Goal: Transaction & Acquisition: Purchase product/service

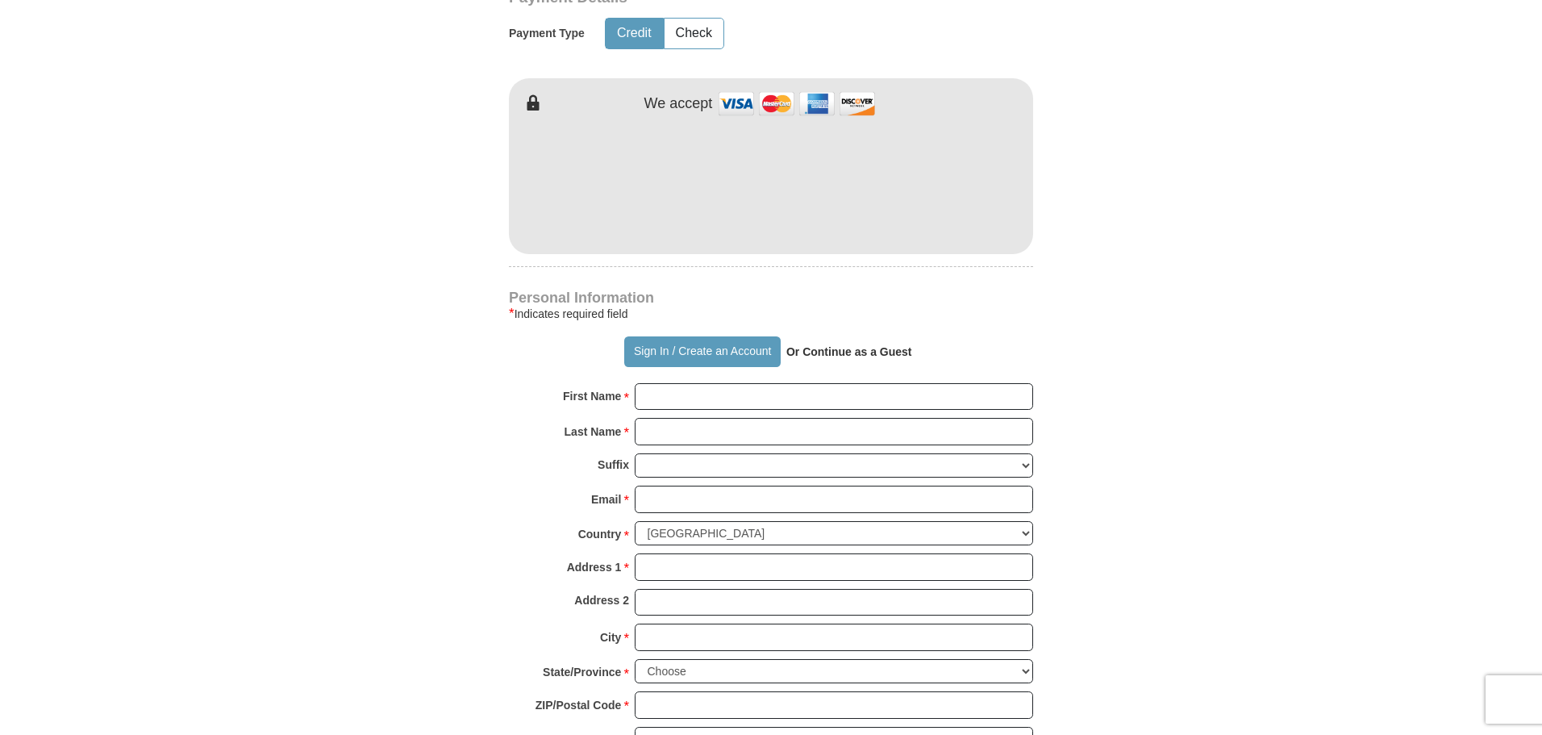
scroll to position [807, 0]
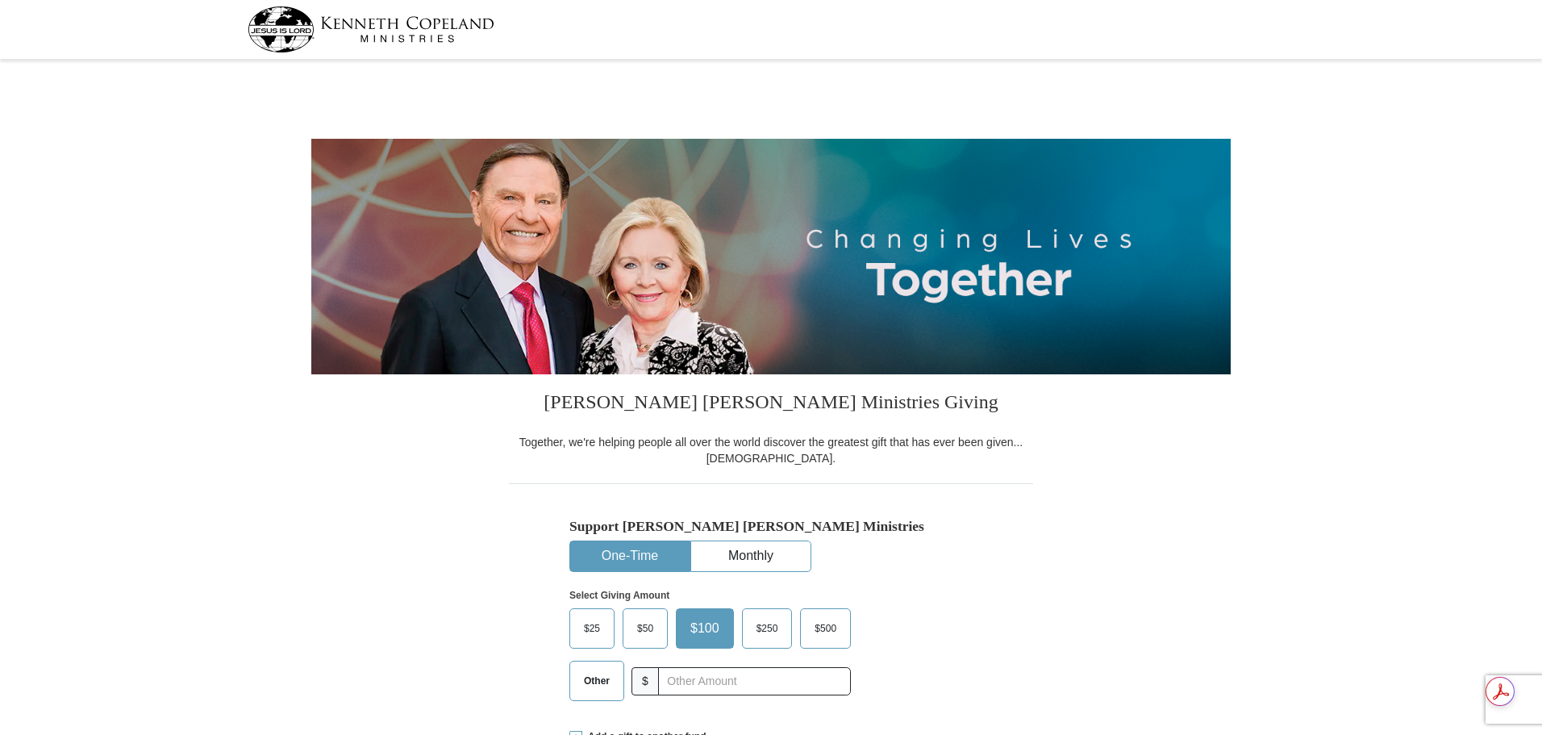
select select "NC"
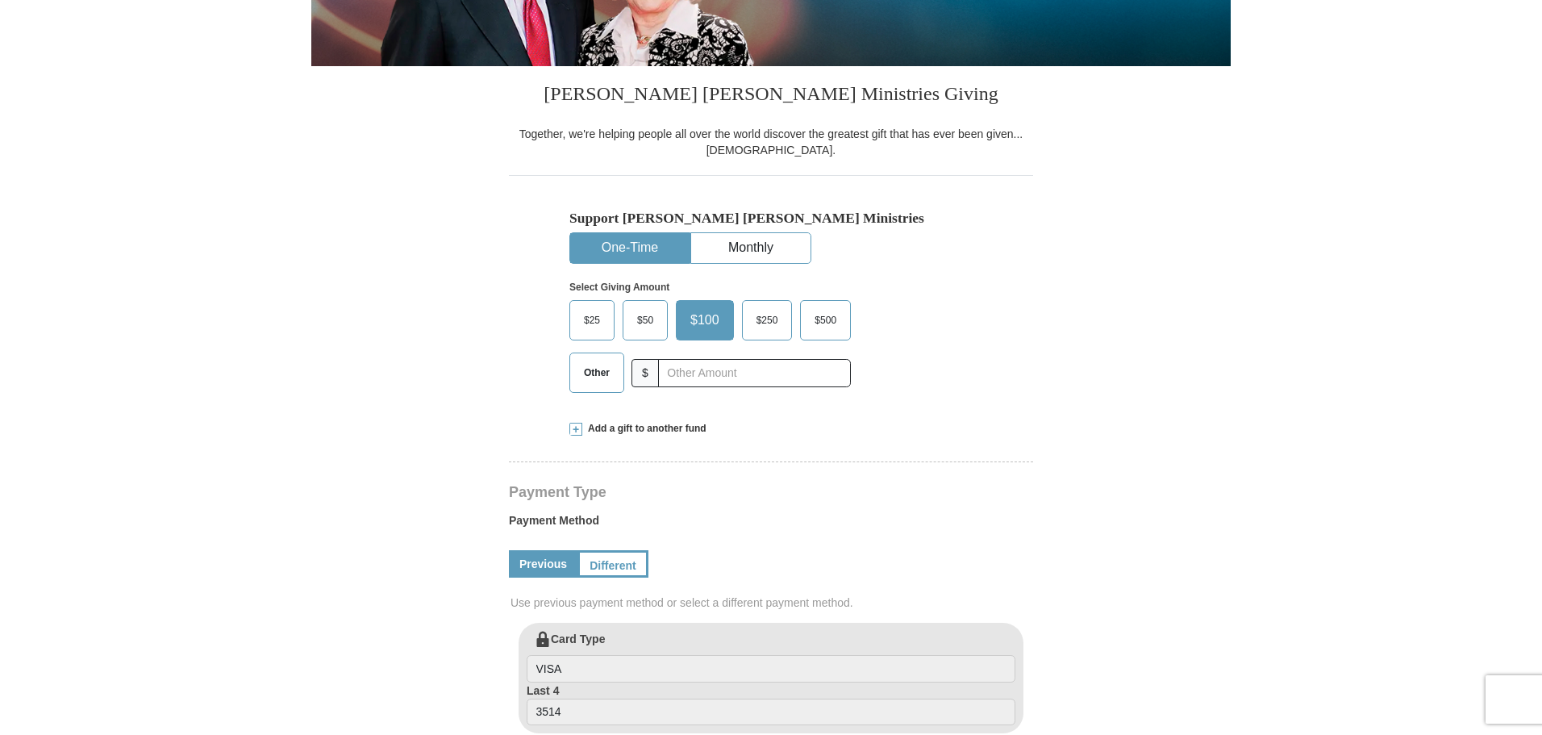
scroll to position [323, 0]
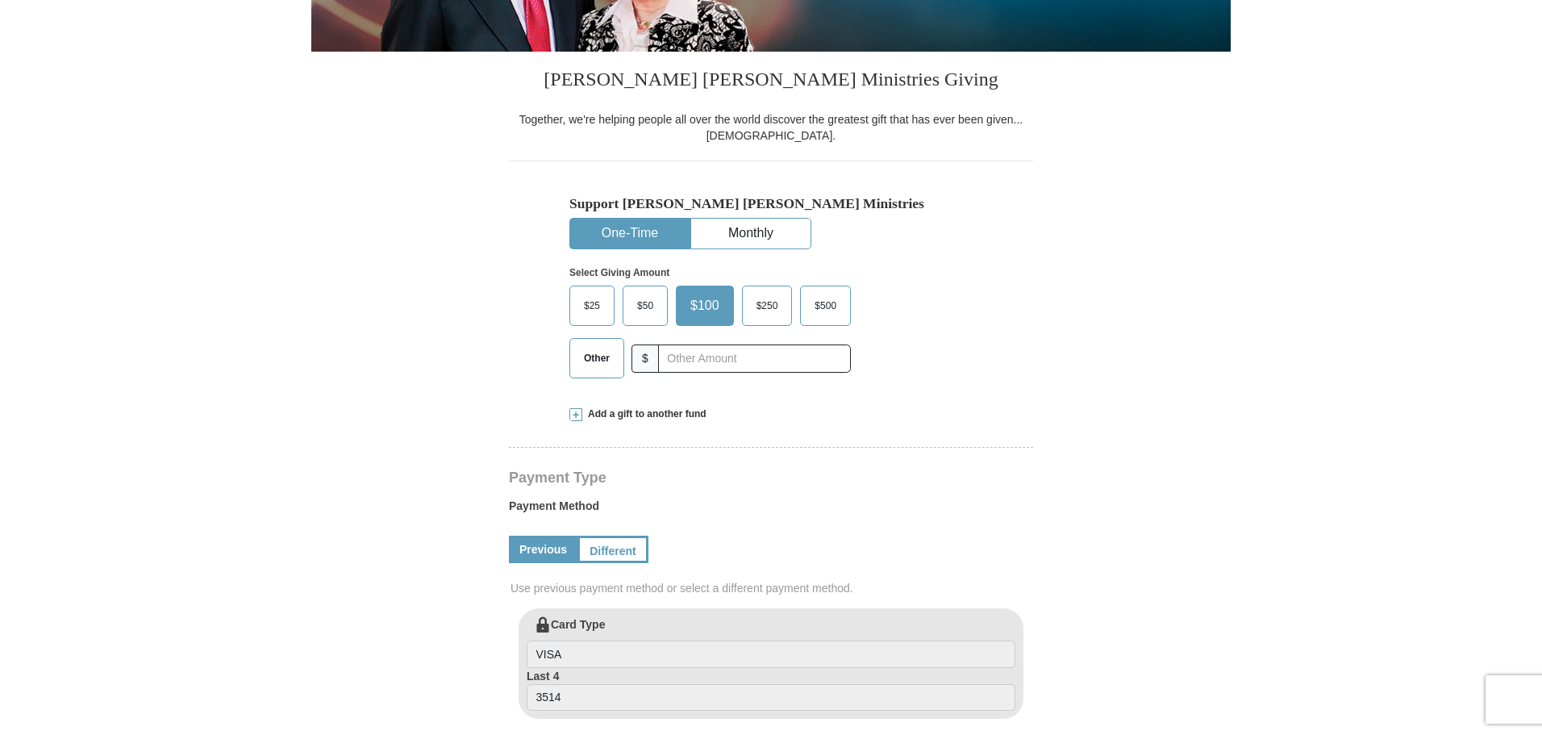
click at [615, 233] on button "One-Time" at bounding box center [629, 234] width 119 height 30
click at [683, 369] on input "text" at bounding box center [754, 358] width 179 height 28
type input "77.00"
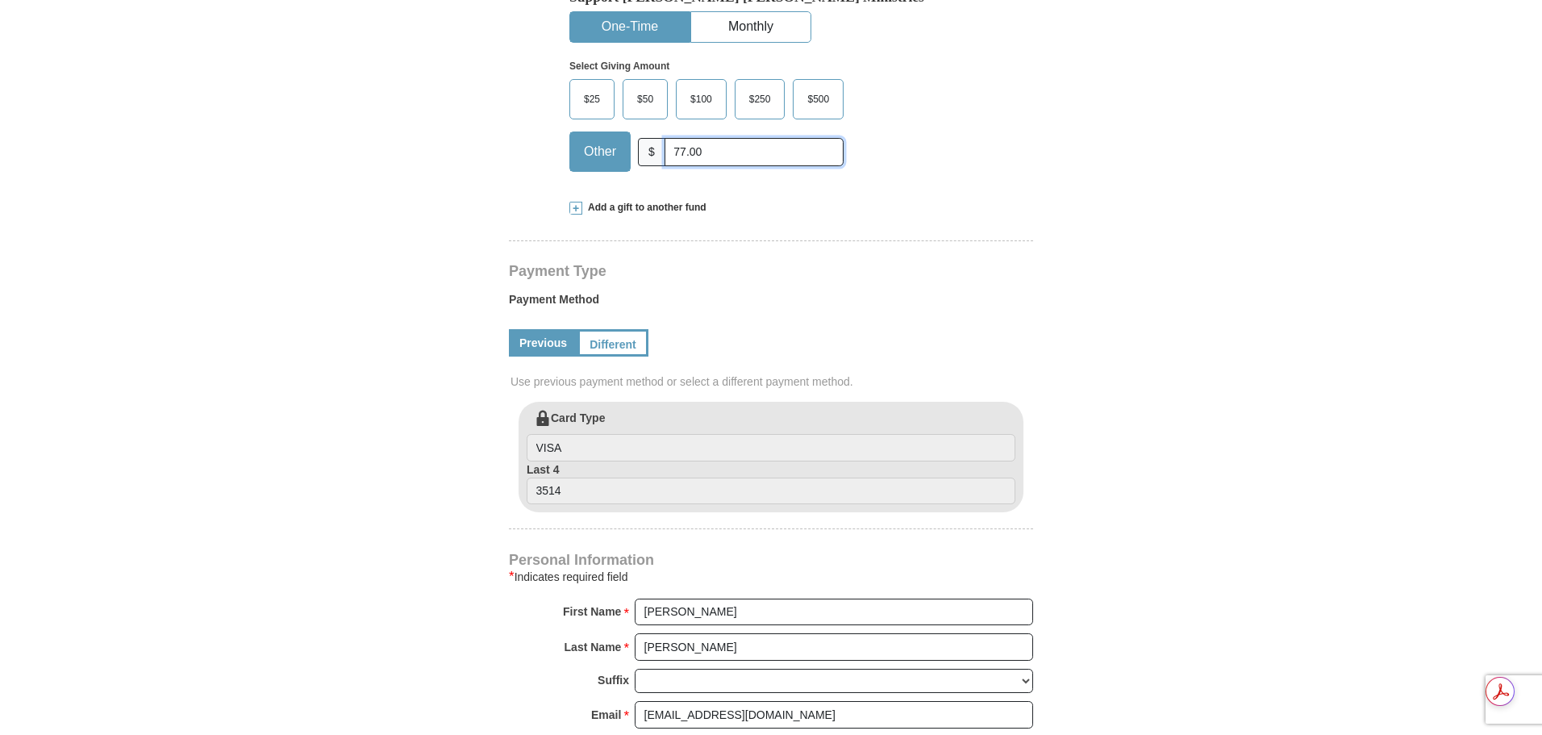
scroll to position [403, 0]
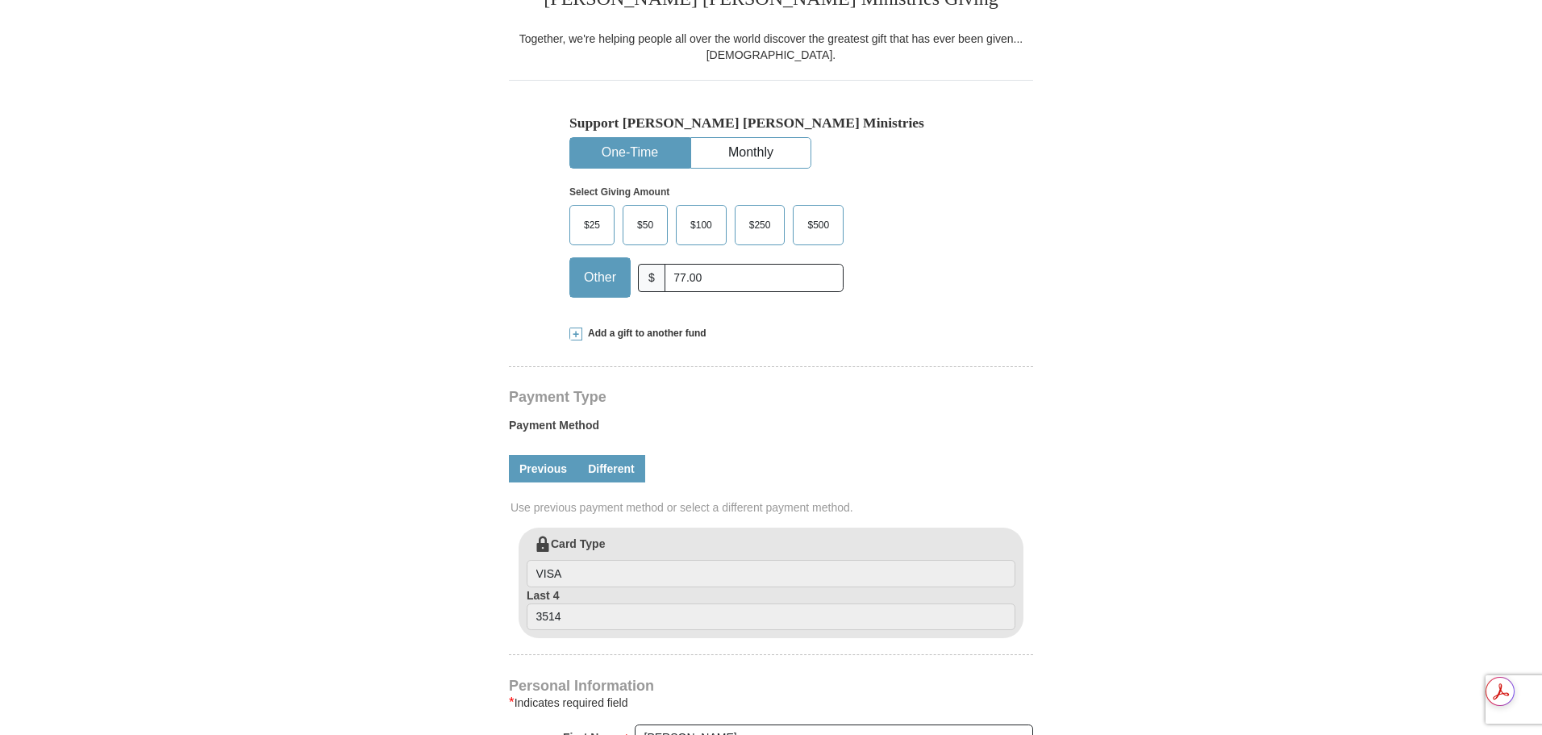
click at [609, 474] on link "Different" at bounding box center [612, 468] width 68 height 27
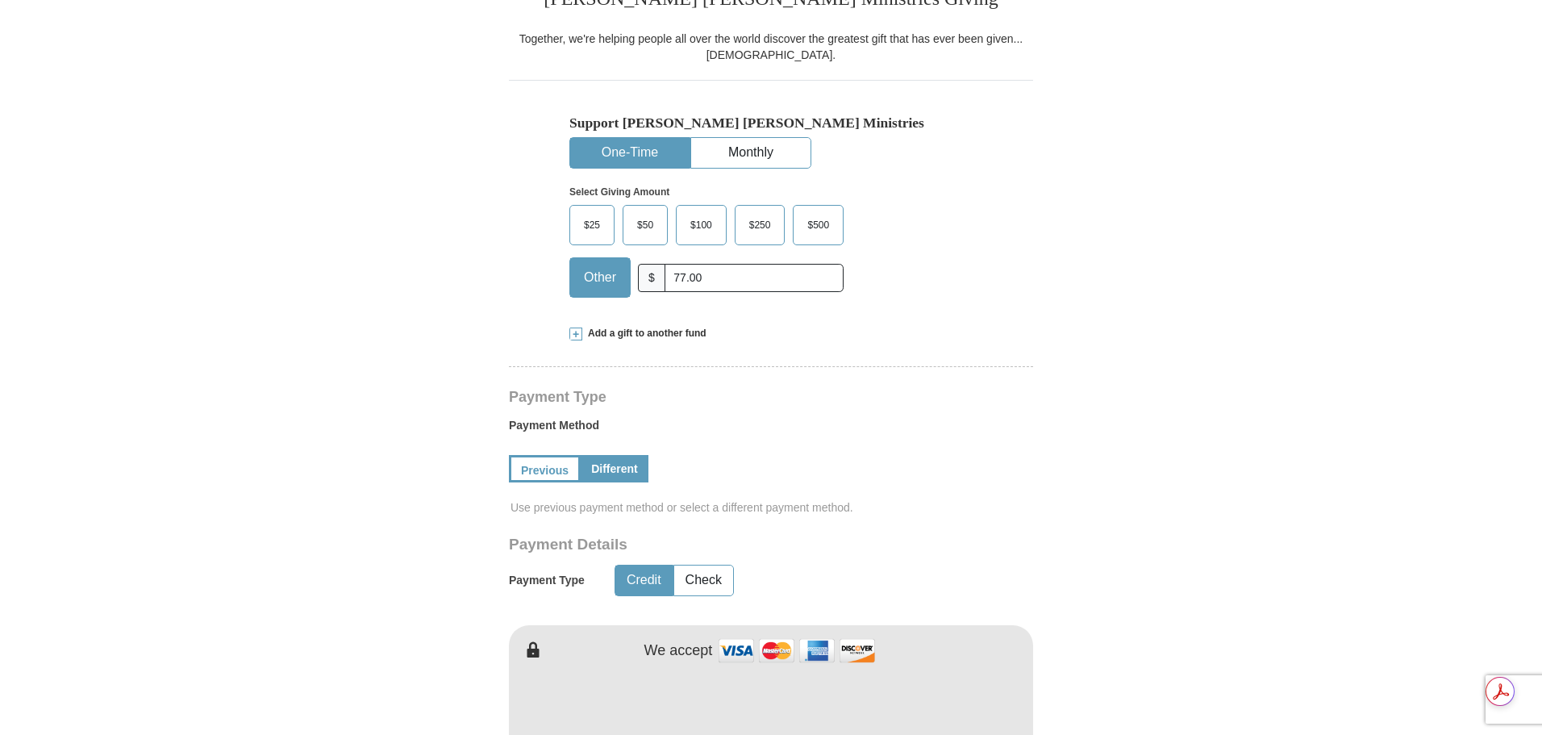
click at [640, 589] on button "Credit" at bounding box center [643, 580] width 57 height 30
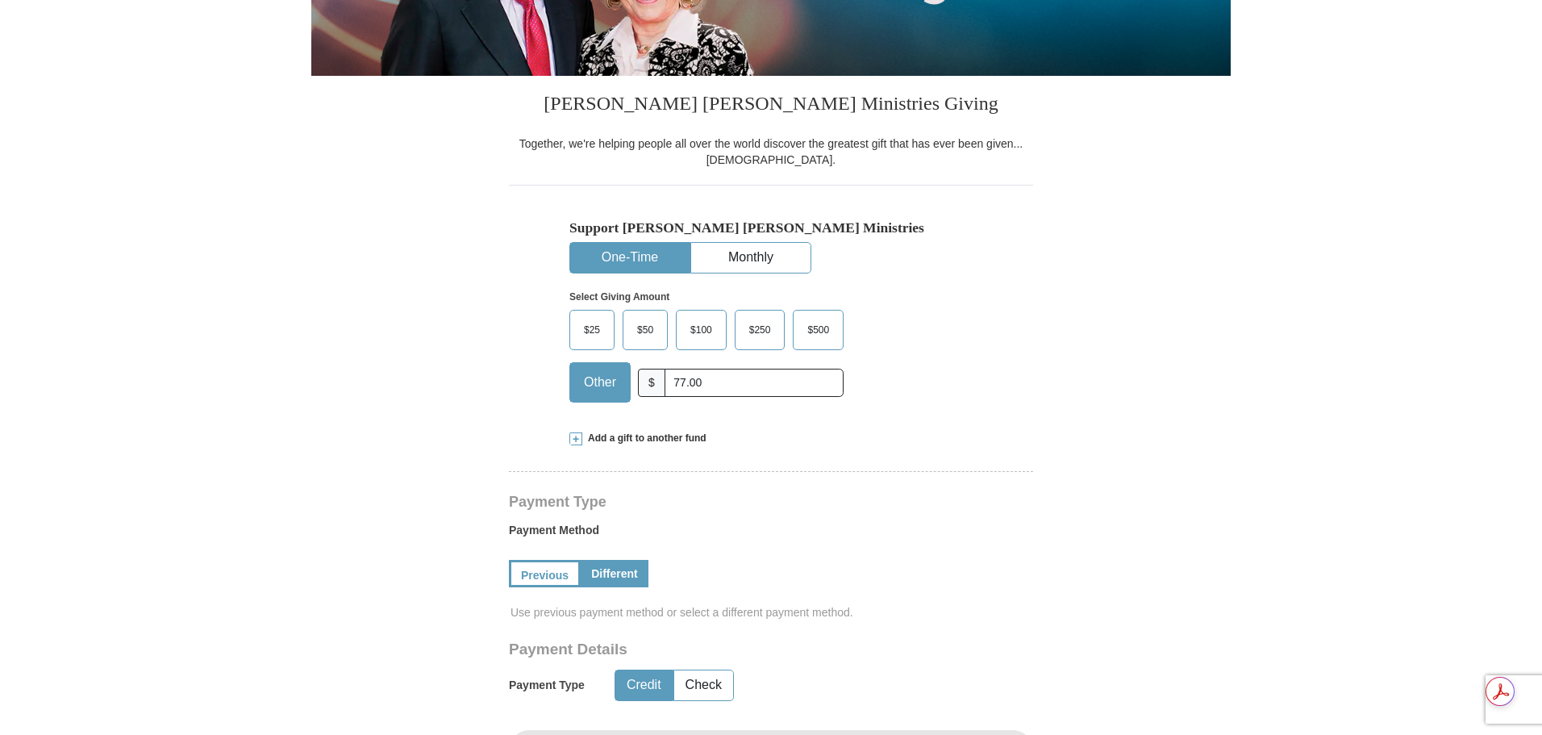
scroll to position [242, 0]
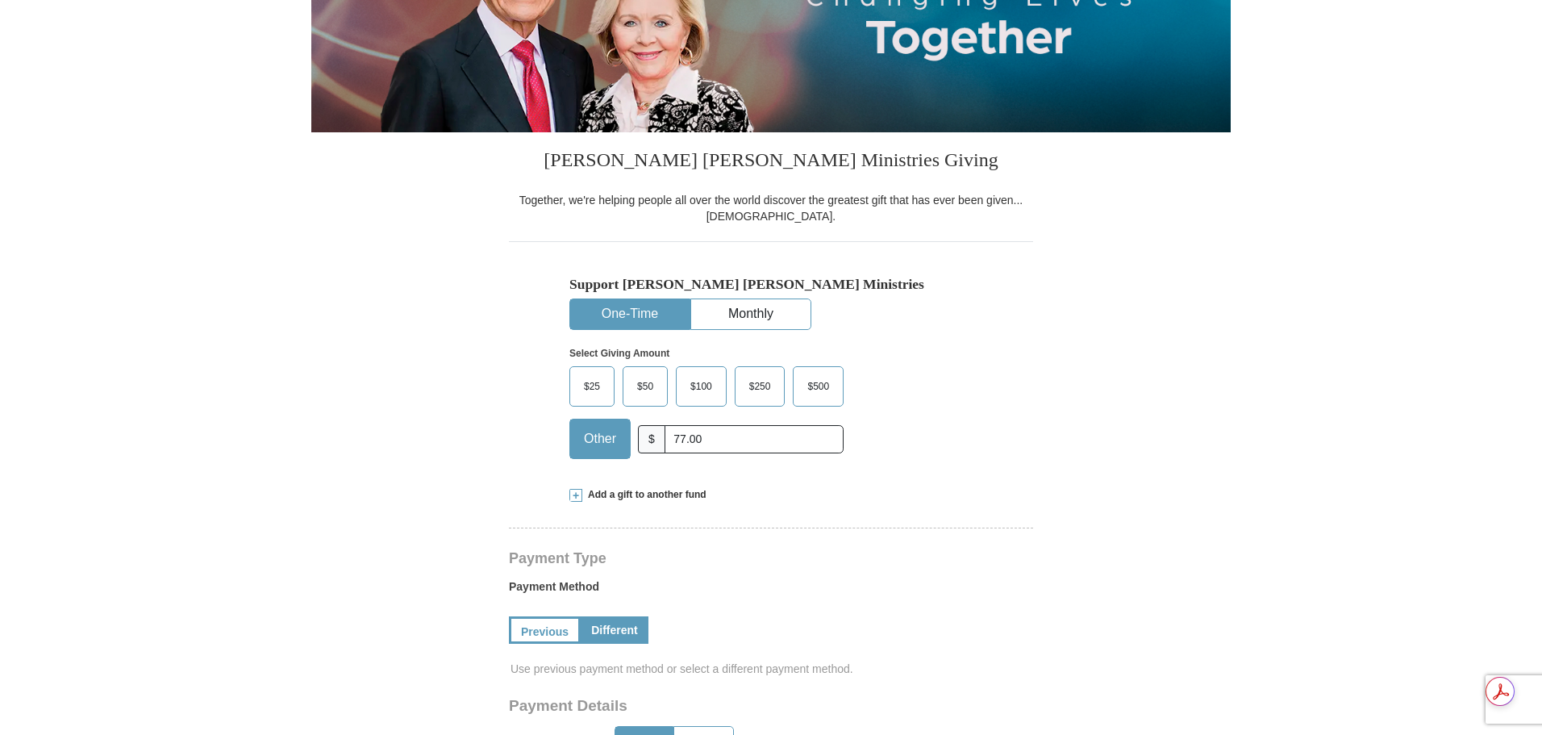
click at [623, 316] on button "One-Time" at bounding box center [629, 314] width 119 height 30
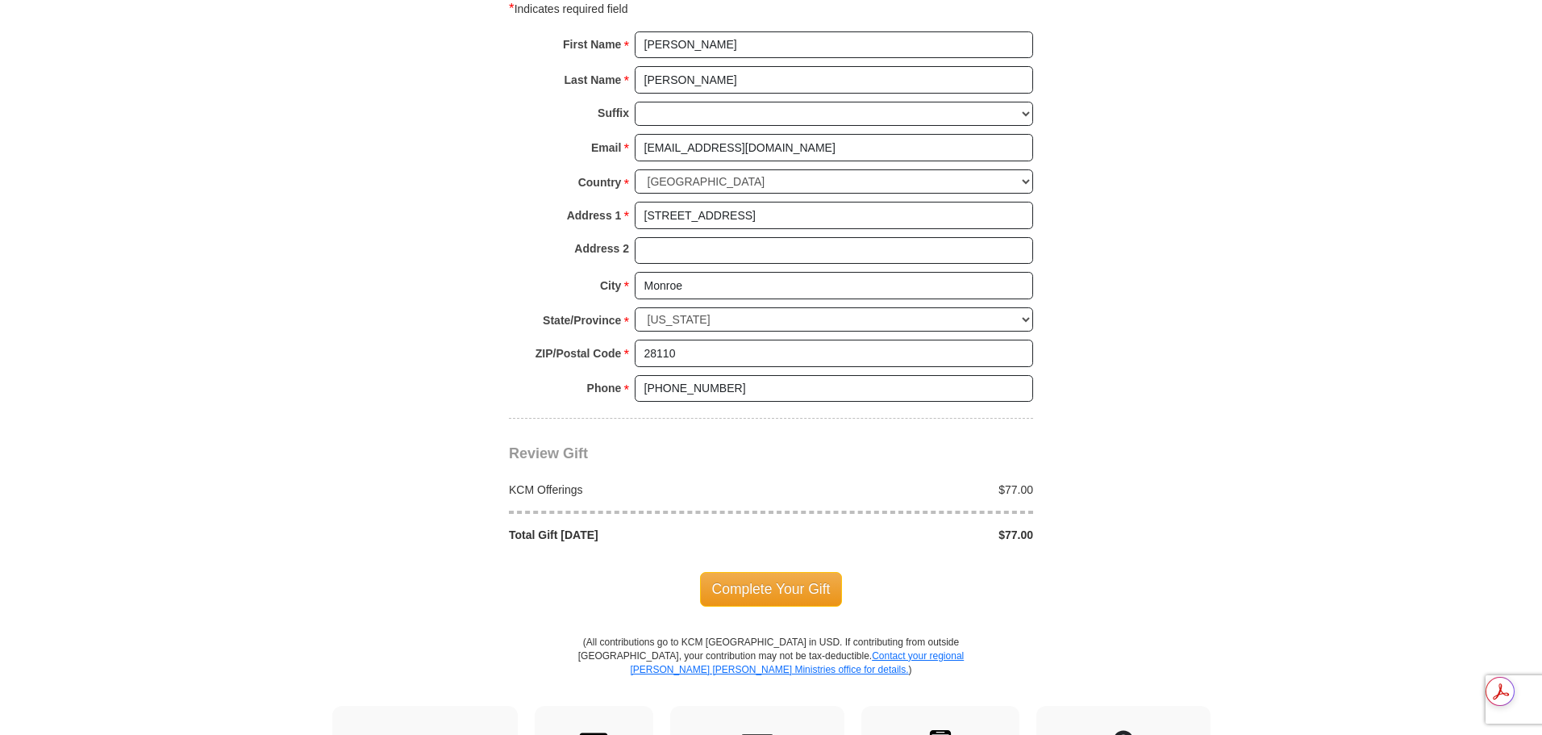
scroll to position [1371, 0]
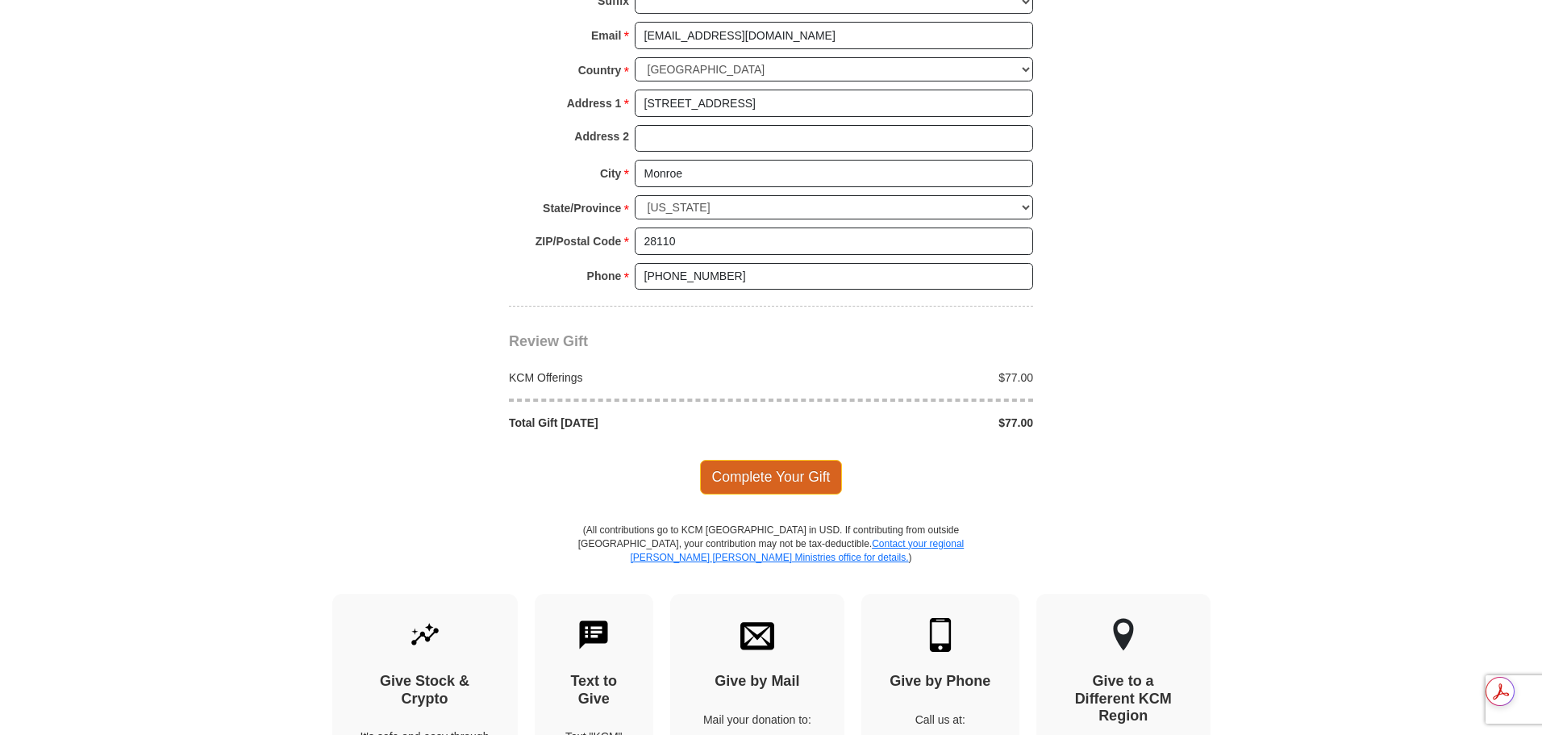
click at [801, 486] on span "Complete Your Gift" at bounding box center [771, 477] width 143 height 34
